Goal: Information Seeking & Learning: Find specific page/section

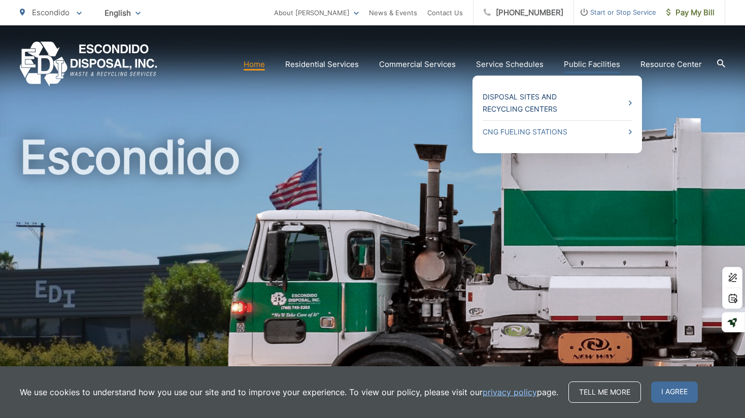
click at [556, 99] on link "Disposal Sites and Recycling Centers" at bounding box center [557, 103] width 149 height 24
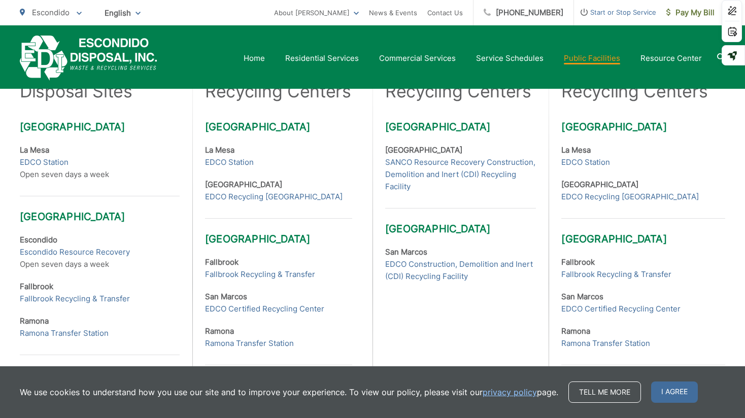
scroll to position [318, 0]
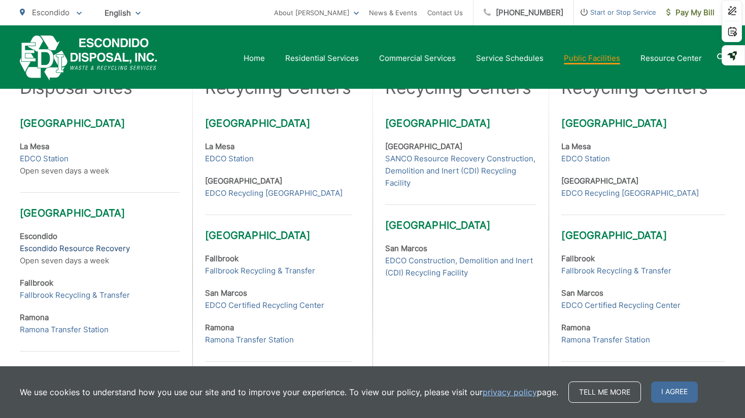
click at [121, 247] on link "Escondido Resource Recovery" at bounding box center [75, 249] width 110 height 12
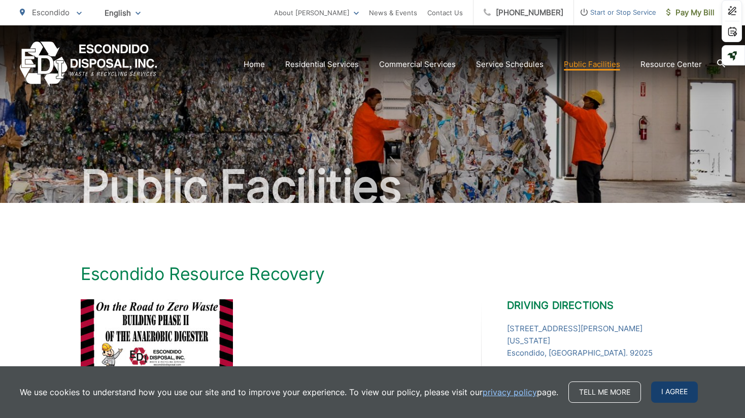
click at [669, 389] on span "I agree" at bounding box center [674, 392] width 47 height 21
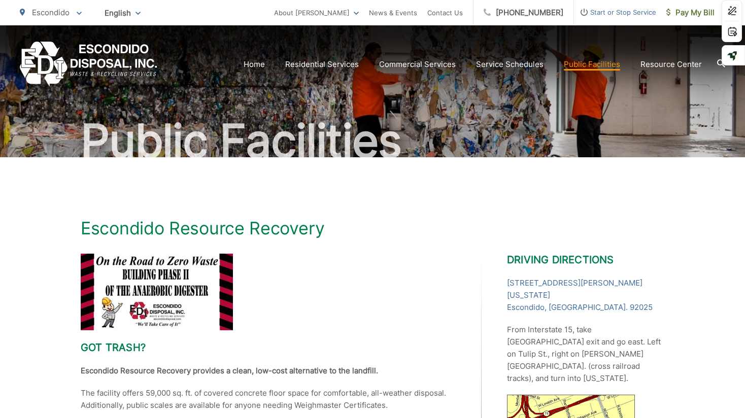
scroll to position [75, 0]
